Goal: Information Seeking & Learning: Learn about a topic

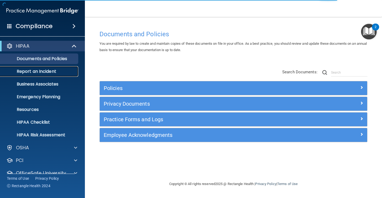
click at [46, 70] on p "Report an Incident" at bounding box center [39, 71] width 72 height 5
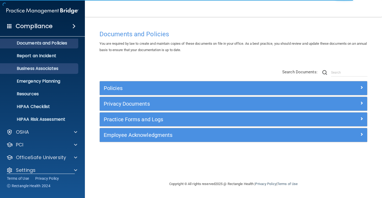
scroll to position [22, 0]
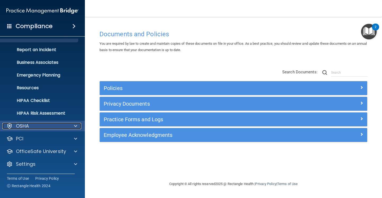
click at [50, 126] on div "OSHA" at bounding box center [35, 126] width 66 height 6
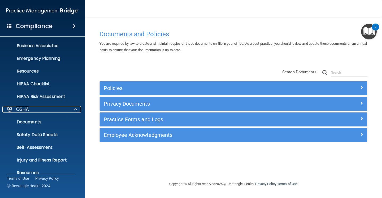
scroll to position [0, 0]
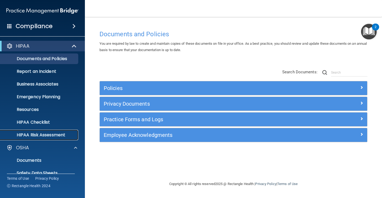
click at [51, 135] on p "HIPAA Risk Assessment" at bounding box center [39, 135] width 72 height 5
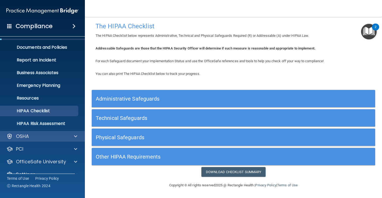
scroll to position [22, 0]
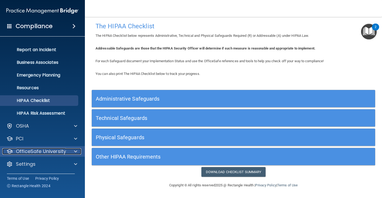
click at [44, 152] on p "OfficeSafe University" at bounding box center [41, 152] width 50 height 6
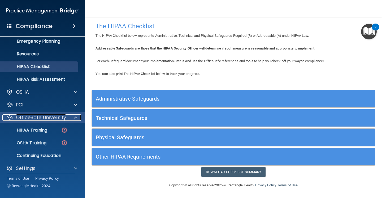
scroll to position [60, 0]
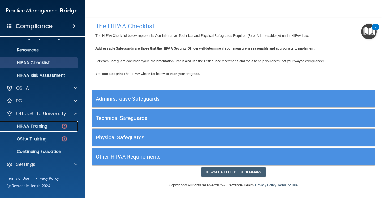
click at [54, 125] on div "HIPAA Training" at bounding box center [39, 126] width 72 height 5
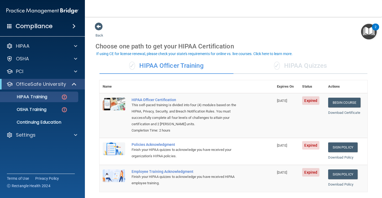
click at [288, 67] on div "✓ HIPAA Quizzes" at bounding box center [300, 66] width 134 height 16
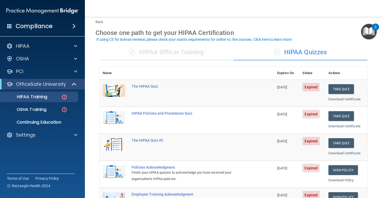
scroll to position [13, 0]
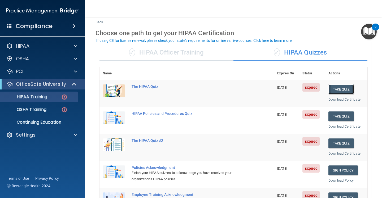
click at [339, 90] on button "Take Quiz" at bounding box center [340, 90] width 25 height 10
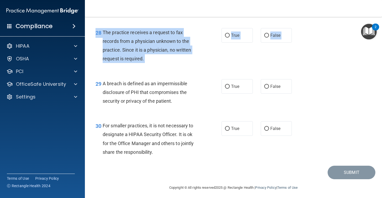
scroll to position [1354, 0]
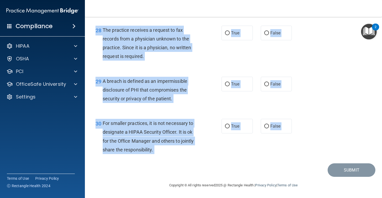
drag, startPoint x: 103, startPoint y: 47, endPoint x: 157, endPoint y: 181, distance: 145.2
click at [157, 181] on main "- The HIPAA Quiz This quiz doesn’t expire until [DATE]. Are you sure you want t…" at bounding box center [233, 107] width 297 height 181
copy main "Loremips dol sitamet cons adipi ELI sed doei temporincid utla etd magna al enim…"
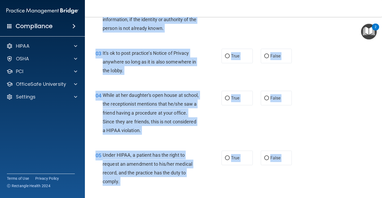
scroll to position [0, 0]
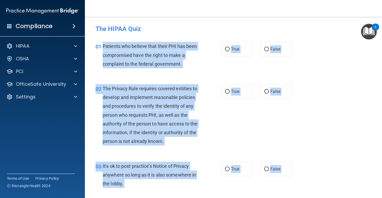
click at [216, 64] on div "01 Patients who believe that their PHI has been compromised have the right to m…" at bounding box center [159, 56] width 142 height 29
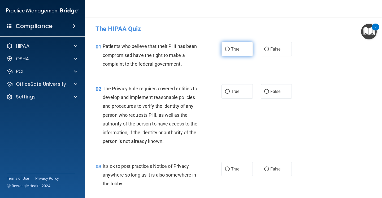
click at [229, 48] on input "True" at bounding box center [227, 49] width 5 height 4
radio input "true"
click at [228, 89] on label "True" at bounding box center [237, 91] width 31 height 15
click at [228, 90] on input "True" at bounding box center [227, 92] width 5 height 4
radio input "true"
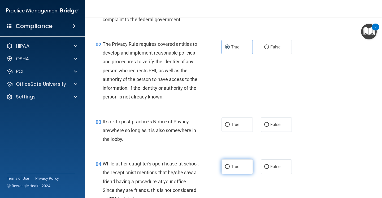
scroll to position [46, 0]
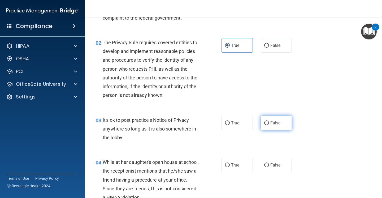
click at [266, 123] on input "False" at bounding box center [266, 124] width 5 height 4
radio input "true"
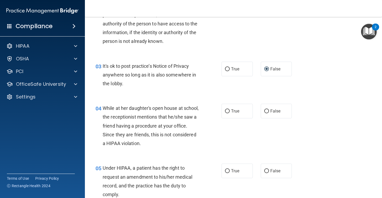
scroll to position [97, 0]
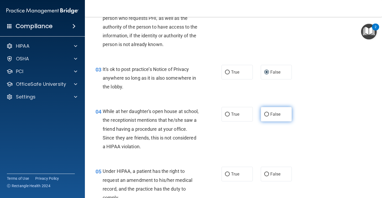
click at [268, 113] on input "False" at bounding box center [266, 115] width 5 height 4
radio input "true"
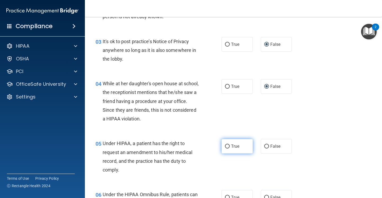
scroll to position [133, 0]
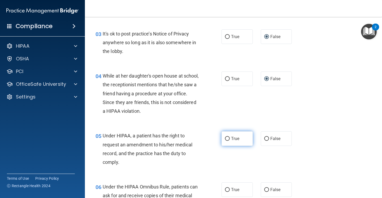
click at [228, 138] on input "True" at bounding box center [227, 139] width 5 height 4
radio input "true"
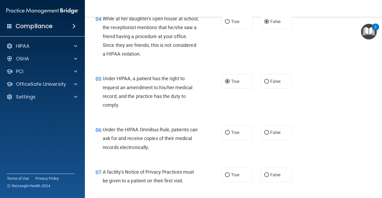
scroll to position [196, 0]
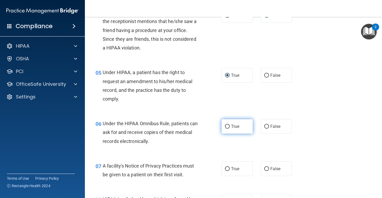
click at [234, 127] on span "True" at bounding box center [235, 126] width 8 height 5
click at [230, 127] on input "True" at bounding box center [227, 127] width 5 height 4
radio input "true"
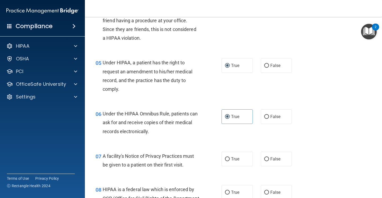
scroll to position [208, 0]
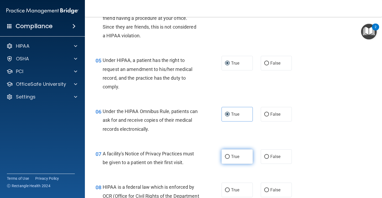
click at [229, 157] on input "True" at bounding box center [227, 157] width 5 height 4
radio input "true"
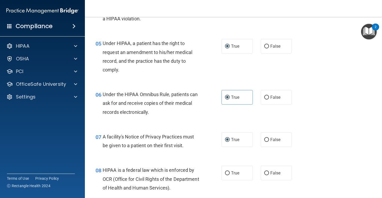
scroll to position [228, 0]
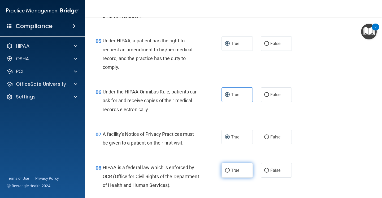
click at [227, 169] on input "True" at bounding box center [227, 171] width 5 height 4
radio input "true"
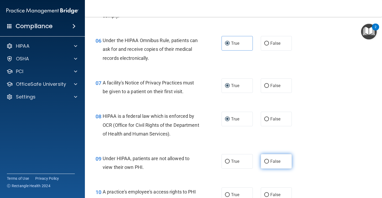
scroll to position [281, 0]
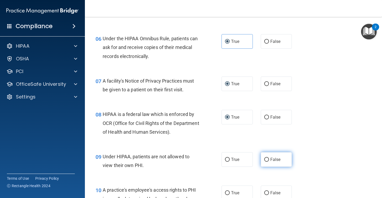
click at [267, 161] on input "False" at bounding box center [266, 160] width 5 height 4
radio input "true"
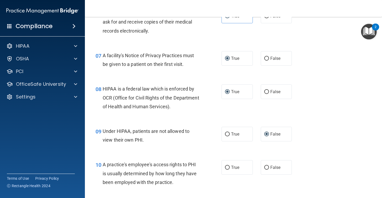
scroll to position [319, 0]
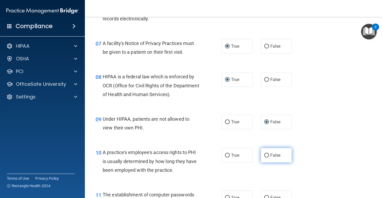
click at [266, 158] on label "False" at bounding box center [276, 155] width 31 height 15
click at [266, 158] on input "False" at bounding box center [266, 156] width 5 height 4
radio input "true"
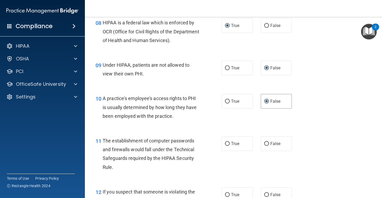
scroll to position [374, 0]
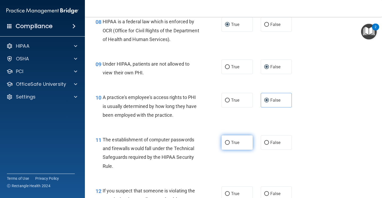
click at [228, 142] on input "True" at bounding box center [227, 143] width 5 height 4
radio input "true"
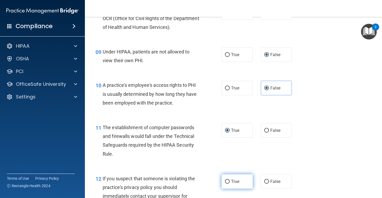
click at [227, 182] on input "True" at bounding box center [227, 182] width 5 height 4
radio input "true"
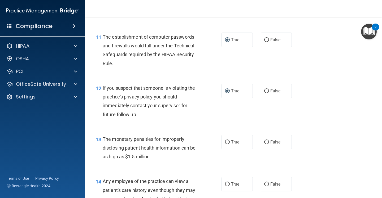
scroll to position [478, 0]
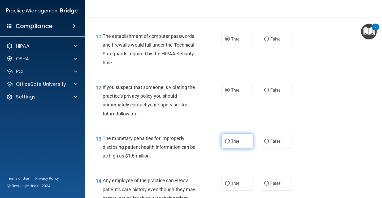
click at [227, 141] on input "True" at bounding box center [227, 142] width 5 height 4
radio input "true"
click at [270, 186] on label "False" at bounding box center [276, 183] width 31 height 15
click at [269, 186] on input "False" at bounding box center [266, 184] width 5 height 4
radio input "true"
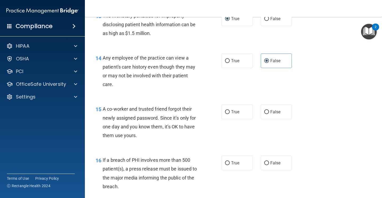
scroll to position [603, 0]
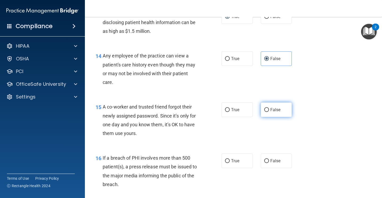
click at [265, 110] on input "False" at bounding box center [266, 110] width 5 height 4
radio input "true"
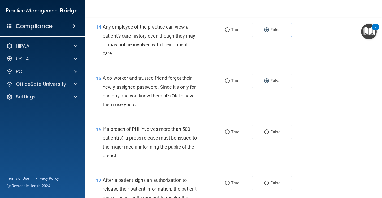
scroll to position [633, 0]
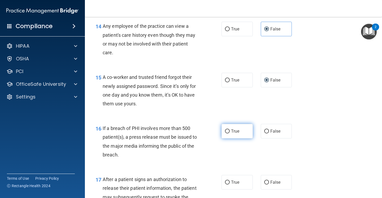
click at [230, 132] on label "True" at bounding box center [237, 131] width 31 height 15
click at [230, 132] on input "True" at bounding box center [227, 132] width 5 height 4
radio input "true"
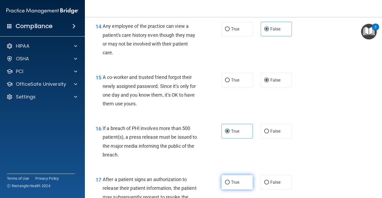
click at [227, 181] on input "True" at bounding box center [227, 183] width 5 height 4
radio input "true"
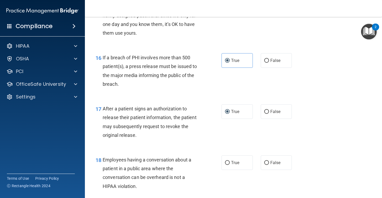
scroll to position [712, 0]
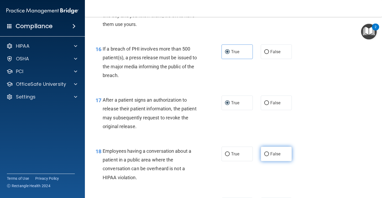
click at [267, 155] on input "False" at bounding box center [266, 155] width 5 height 4
radio input "true"
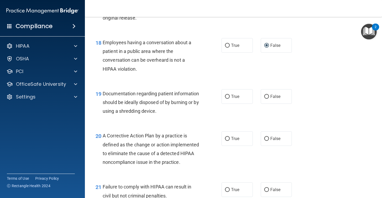
scroll to position [821, 0]
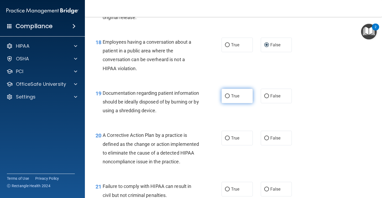
click at [227, 96] on input "True" at bounding box center [227, 96] width 5 height 4
radio input "true"
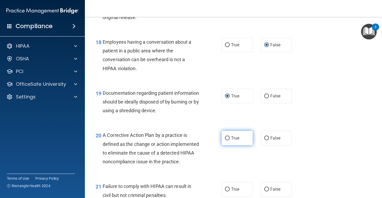
click at [225, 140] on input "True" at bounding box center [227, 139] width 5 height 4
radio input "true"
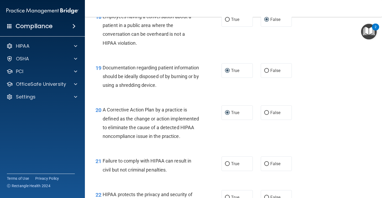
scroll to position [847, 0]
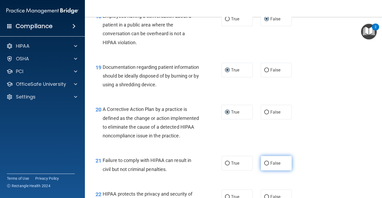
click at [268, 170] on label "False" at bounding box center [276, 163] width 31 height 15
click at [268, 166] on input "False" at bounding box center [266, 164] width 5 height 4
radio input "true"
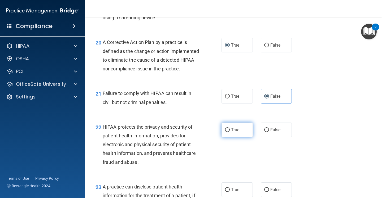
scroll to position [919, 0]
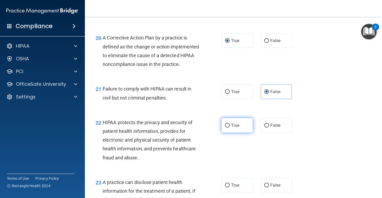
click at [227, 128] on input "True" at bounding box center [227, 126] width 5 height 4
radio input "true"
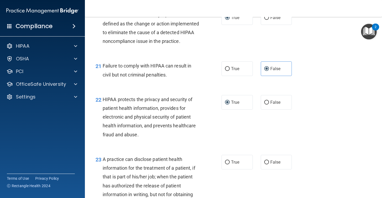
scroll to position [949, 0]
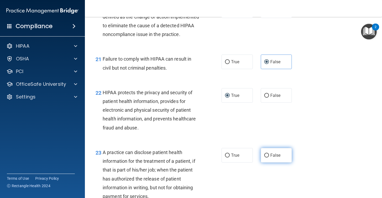
click at [266, 158] on input "False" at bounding box center [266, 156] width 5 height 4
radio input "true"
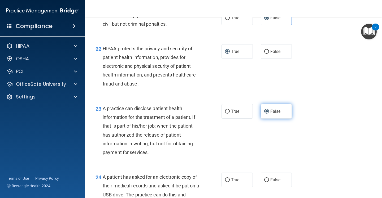
scroll to position [1008, 0]
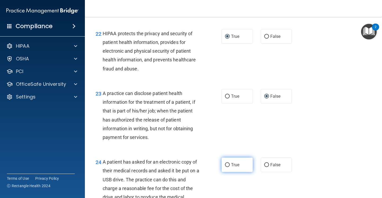
click at [226, 167] on input "True" at bounding box center [227, 165] width 5 height 4
radio input "true"
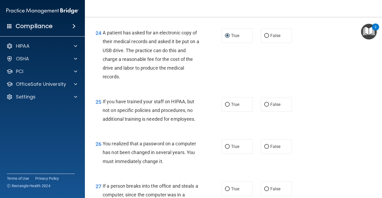
scroll to position [1140, 0]
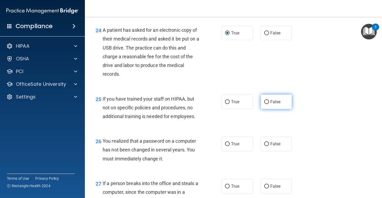
click at [267, 104] on input "False" at bounding box center [266, 102] width 5 height 4
radio input "true"
click at [226, 146] on input "True" at bounding box center [227, 144] width 5 height 4
radio input "true"
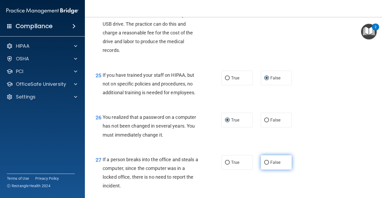
click at [266, 165] on input "False" at bounding box center [266, 163] width 5 height 4
radio input "true"
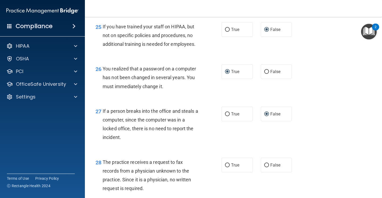
scroll to position [1216, 0]
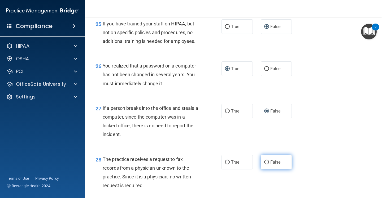
click at [265, 165] on input "False" at bounding box center [266, 163] width 5 height 4
radio input "true"
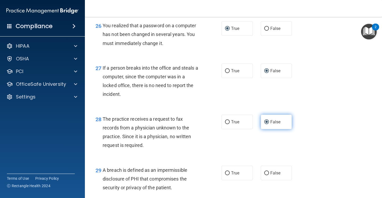
scroll to position [1267, 0]
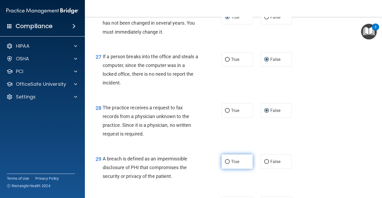
click at [229, 164] on input "True" at bounding box center [227, 162] width 5 height 4
radio input "true"
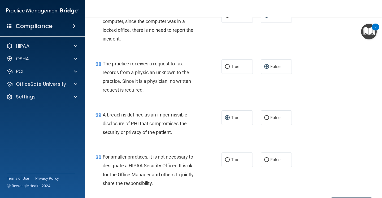
scroll to position [1332, 0]
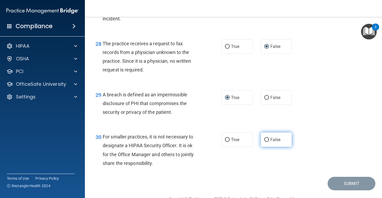
click at [266, 142] on input "False" at bounding box center [266, 140] width 5 height 4
radio input "true"
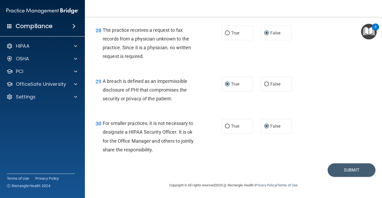
scroll to position [1354, 0]
click at [345, 170] on button "Submit" at bounding box center [352, 171] width 48 height 14
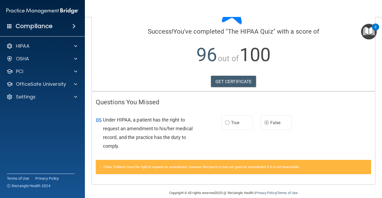
scroll to position [41, 0]
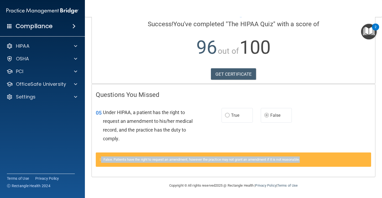
drag, startPoint x: 317, startPoint y: 159, endPoint x: 100, endPoint y: 161, distance: 217.0
click at [100, 161] on div "False. Patients have the right to request an amendment, however the practice ma…" at bounding box center [233, 160] width 275 height 14
click at [232, 74] on link "GET CERTIFICATE" at bounding box center [233, 74] width 45 height 12
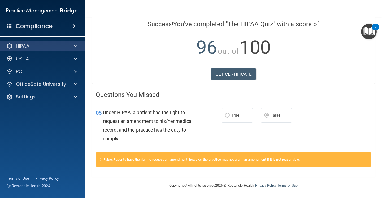
click at [84, 46] on div "HIPAA" at bounding box center [42, 46] width 85 height 11
click at [77, 46] on span at bounding box center [75, 46] width 3 height 6
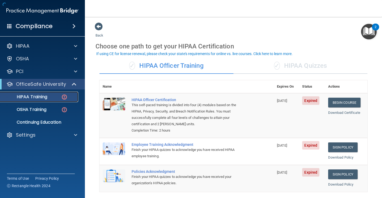
click at [49, 97] on div "HIPAA Training" at bounding box center [39, 96] width 72 height 5
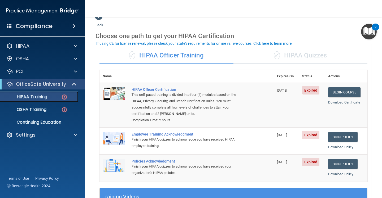
scroll to position [10, 0]
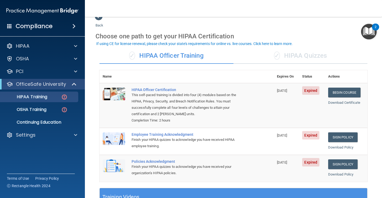
click at [289, 53] on div "✓ HIPAA Quizzes" at bounding box center [300, 56] width 134 height 16
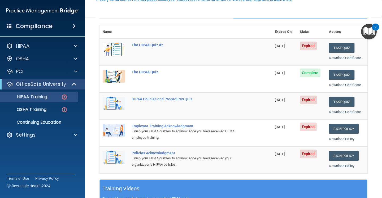
scroll to position [55, 0]
